Goal: Task Accomplishment & Management: Use online tool/utility

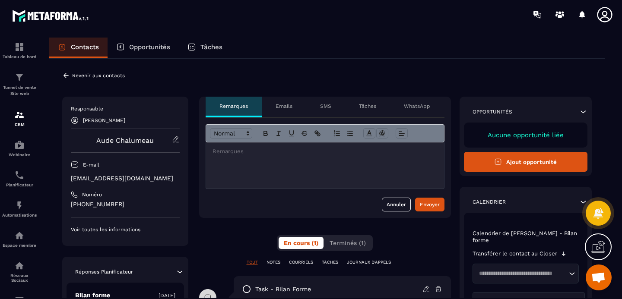
scroll to position [19, 0]
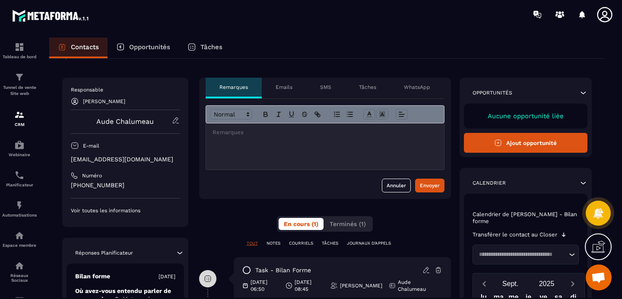
click at [519, 147] on button "Ajout opportunité" at bounding box center [526, 143] width 124 height 20
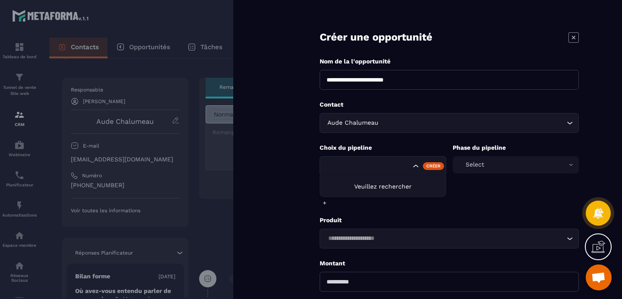
click at [412, 168] on icon "Search for option" at bounding box center [416, 166] width 9 height 9
click at [417, 166] on icon "Search for option" at bounding box center [416, 166] width 9 height 9
click at [497, 159] on div "Select" at bounding box center [516, 164] width 127 height 17
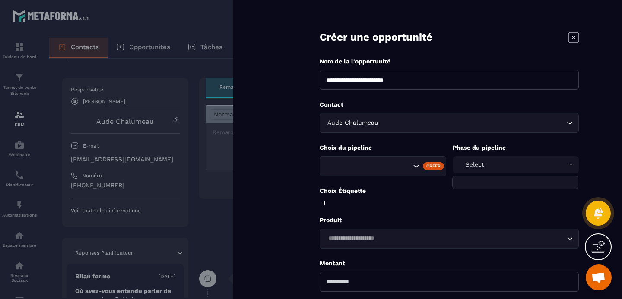
click at [569, 162] on div "Select" at bounding box center [516, 164] width 127 height 17
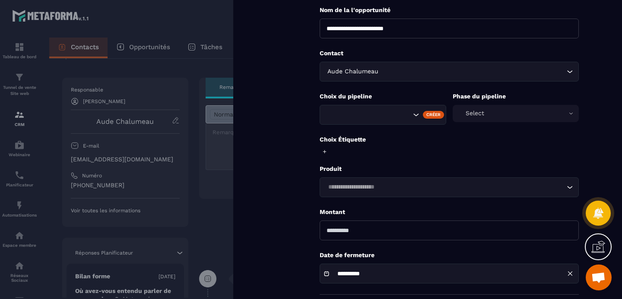
scroll to position [55, 0]
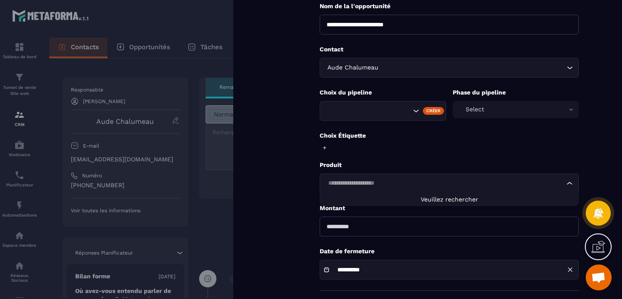
click at [572, 185] on icon "Search for option" at bounding box center [570, 183] width 9 height 9
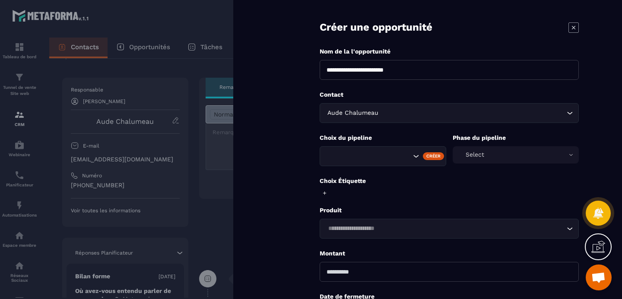
scroll to position [0, 0]
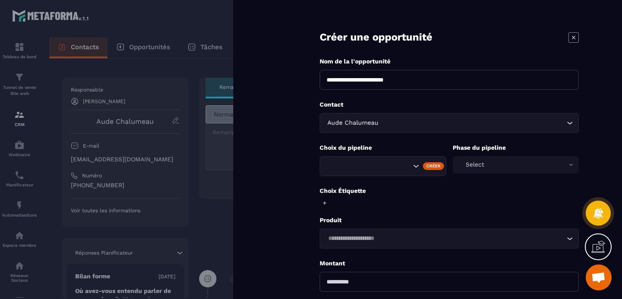
click at [573, 38] on icon at bounding box center [574, 37] width 10 height 10
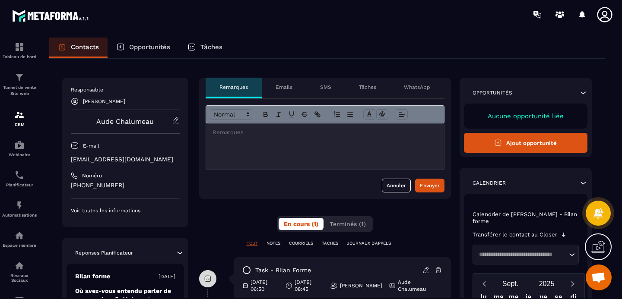
click at [133, 44] on p "Opportunités" at bounding box center [149, 47] width 41 height 8
click at [217, 49] on p "Tâches" at bounding box center [212, 47] width 22 height 8
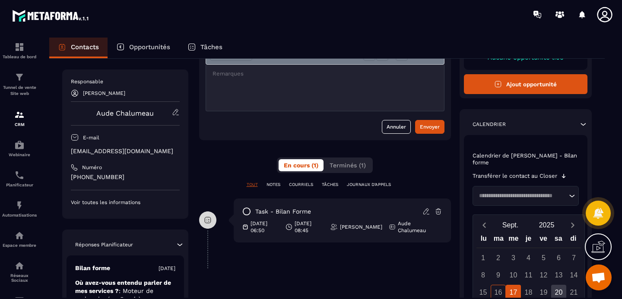
scroll to position [103, 0]
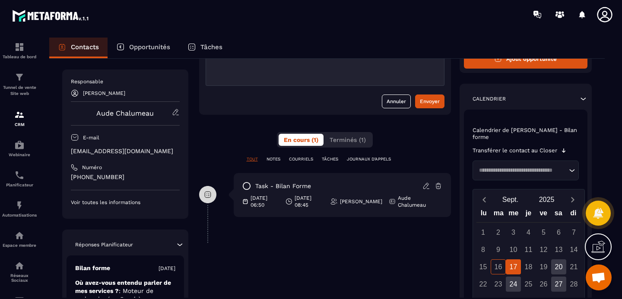
click at [326, 163] on div "TOUT NOTES COURRIELS TÂCHES JOURNAUX D'APPELS" at bounding box center [325, 164] width 252 height 17
click at [331, 158] on p "TÂCHES" at bounding box center [330, 159] width 16 height 6
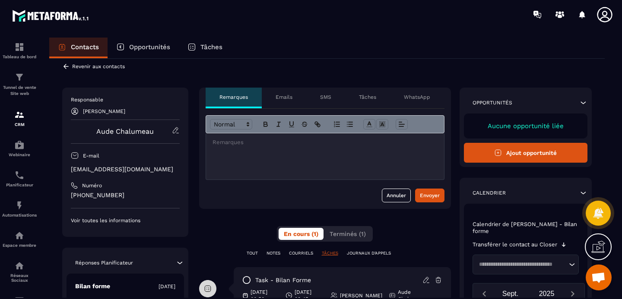
scroll to position [0, 0]
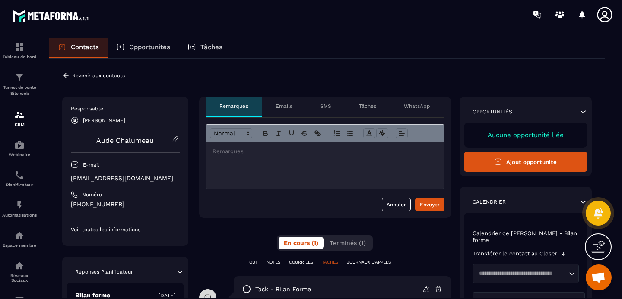
click at [85, 47] on p "Contacts" at bounding box center [85, 47] width 28 height 8
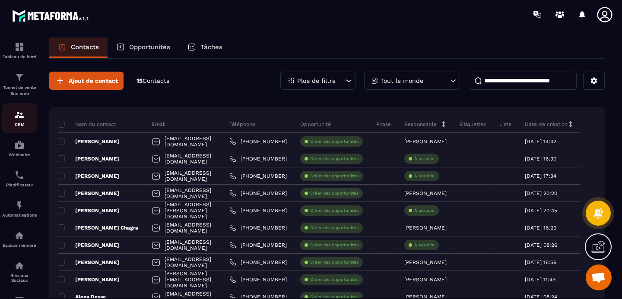
click at [20, 119] on img at bounding box center [19, 115] width 10 height 10
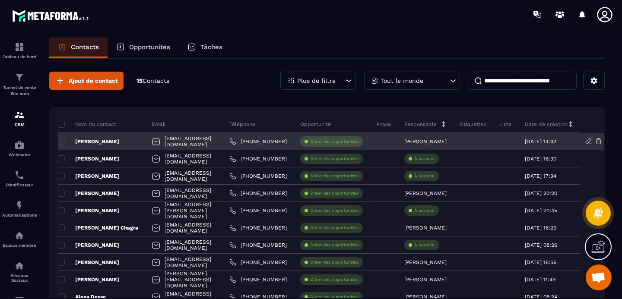
click at [94, 140] on p "[PERSON_NAME]" at bounding box center [88, 141] width 61 height 7
